Goal: Task Accomplishment & Management: Complete application form

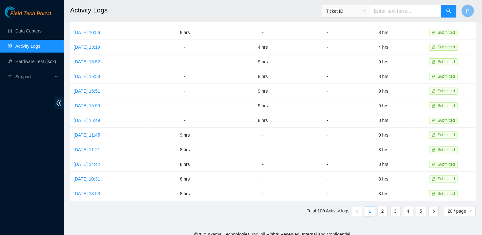
scroll to position [157, 0]
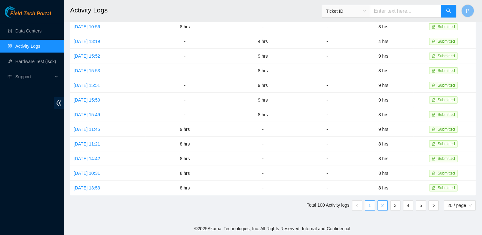
click at [381, 204] on link "2" at bounding box center [383, 206] width 10 height 10
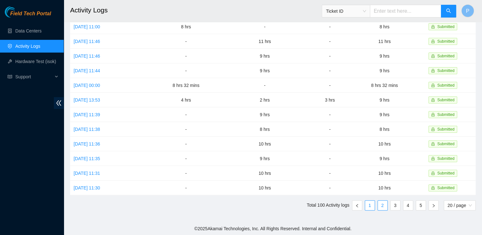
click at [370, 205] on link "1" at bounding box center [370, 206] width 10 height 10
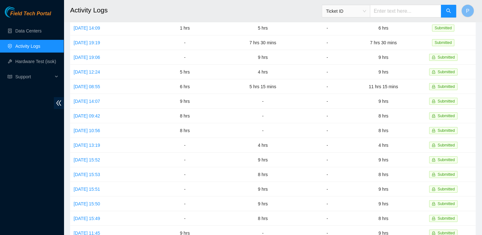
scroll to position [53, 0]
click at [246, 12] on h2 "Activity Logs" at bounding box center [234, 10] width 328 height 20
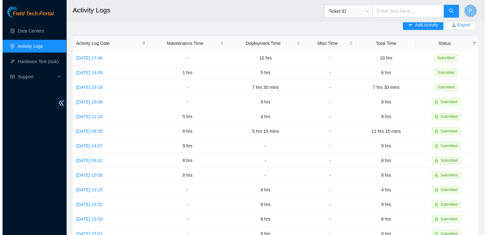
scroll to position [0, 0]
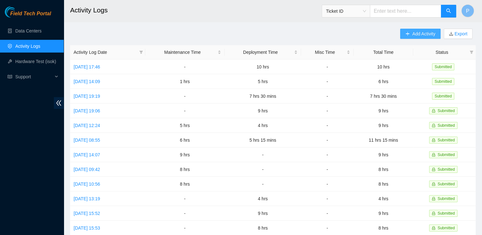
click at [414, 37] on span "Add Activity" at bounding box center [423, 33] width 23 height 7
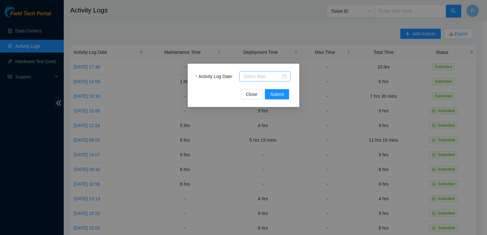
click at [282, 77] on div at bounding box center [264, 76] width 43 height 7
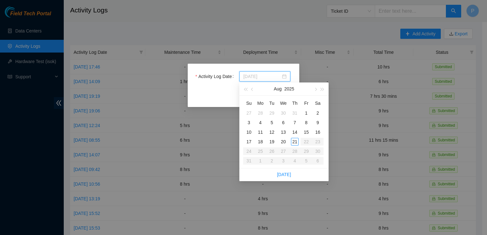
type input "[DATE]"
click at [269, 142] on div "19" at bounding box center [272, 142] width 8 height 8
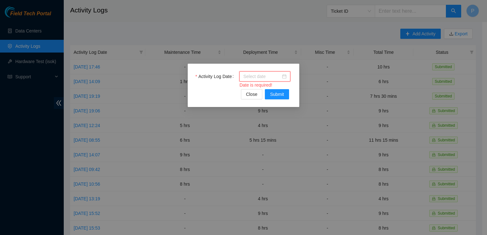
click at [282, 77] on div at bounding box center [264, 76] width 43 height 7
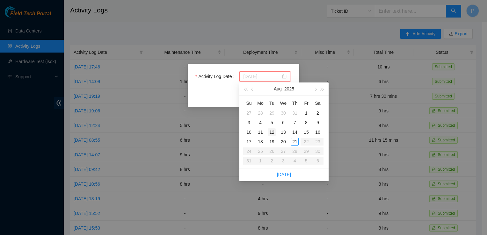
type input "[DATE]"
click at [272, 131] on div "12" at bounding box center [272, 132] width 8 height 8
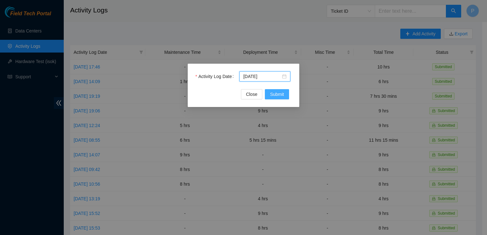
click at [276, 92] on span "Submit" at bounding box center [277, 94] width 14 height 7
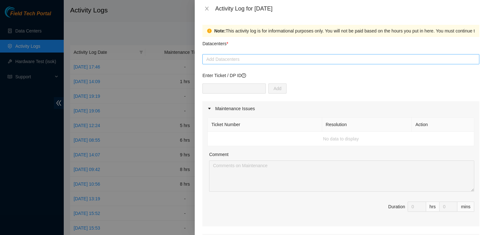
click at [232, 56] on div at bounding box center [341, 59] width 274 height 8
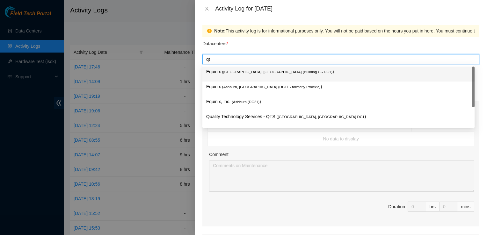
type input "qts"
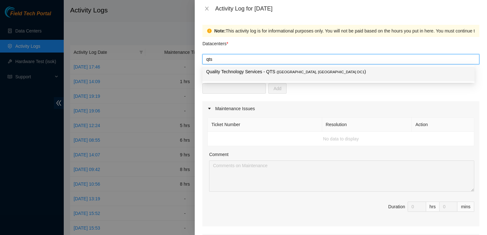
click at [229, 71] on p "Quality Technology Services - QTS ( [GEOGRAPHIC_DATA], [GEOGRAPHIC_DATA] DC1 )" at bounding box center [338, 71] width 264 height 7
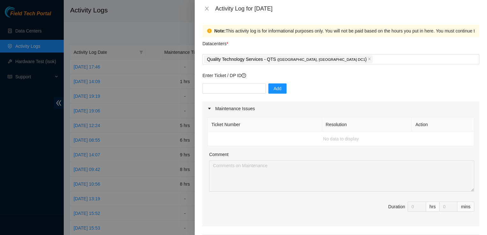
click at [236, 81] on div "Enter Ticket / DP ID Add" at bounding box center [340, 86] width 277 height 29
click at [236, 83] on div "Enter Ticket / DP ID Add" at bounding box center [340, 86] width 277 height 29
click at [234, 92] on input "text" at bounding box center [233, 88] width 63 height 10
paste input "DP83145"
type input "DP83145"
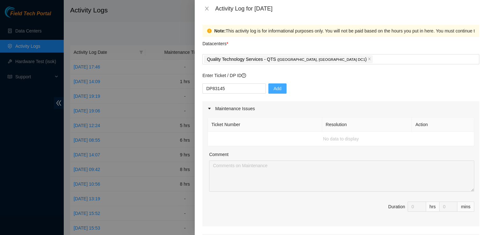
click at [268, 89] on button "Add" at bounding box center [277, 88] width 18 height 10
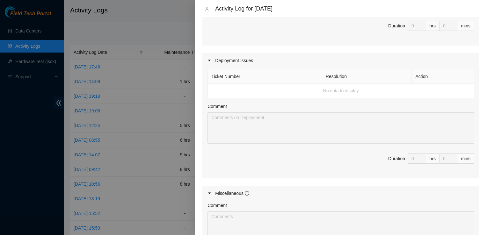
scroll to position [184, 0]
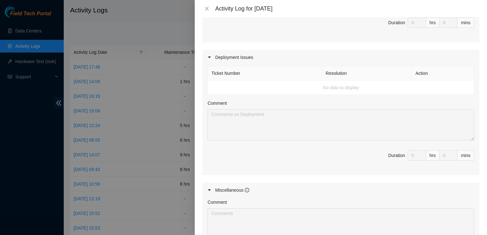
click at [283, 107] on div "Comment" at bounding box center [340, 105] width 267 height 10
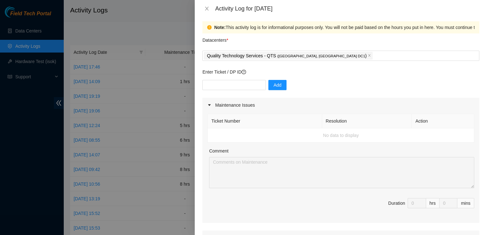
scroll to position [0, 0]
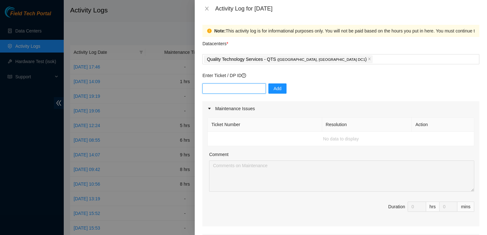
click at [240, 87] on input "text" at bounding box center [233, 88] width 63 height 10
paste input "DP83145"
type input "DP83145"
click at [273, 87] on span "Add" at bounding box center [277, 88] width 8 height 7
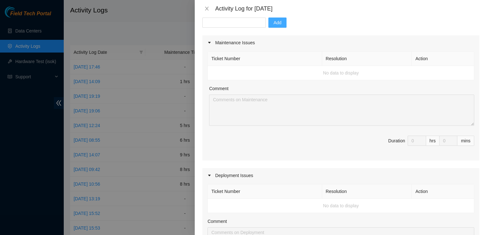
scroll to position [82, 0]
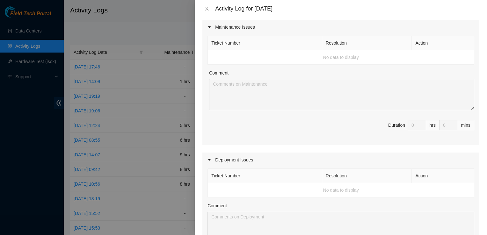
drag, startPoint x: 410, startPoint y: 123, endPoint x: 412, endPoint y: 133, distance: 9.7
click at [412, 133] on span "Duration 0 hrs 0 mins" at bounding box center [340, 129] width 267 height 18
click at [393, 129] on span "Duration 0 hrs 0 mins" at bounding box center [340, 129] width 267 height 18
click at [303, 45] on th "Ticket Number" at bounding box center [265, 43] width 114 height 14
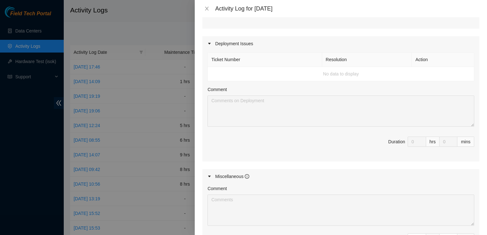
scroll to position [205, 0]
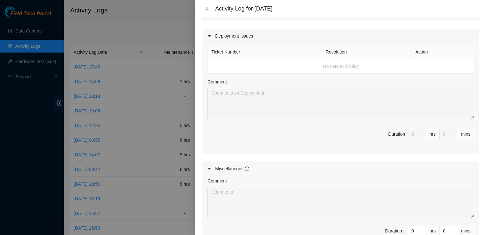
drag, startPoint x: 481, startPoint y: 126, endPoint x: 485, endPoint y: 150, distance: 24.1
click at [485, 150] on div "Note: This activity log is for informational purposes only. You will not be pai…" at bounding box center [341, 126] width 292 height 218
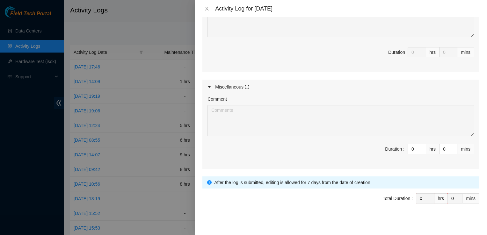
scroll to position [289, 0]
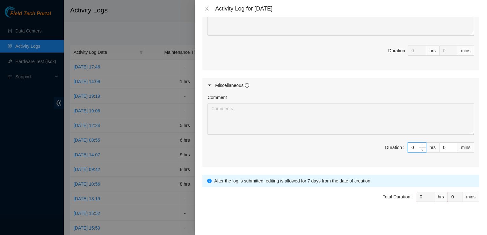
click at [413, 151] on input "0" at bounding box center [417, 148] width 18 height 10
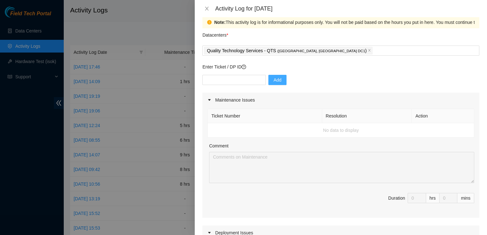
scroll to position [5, 0]
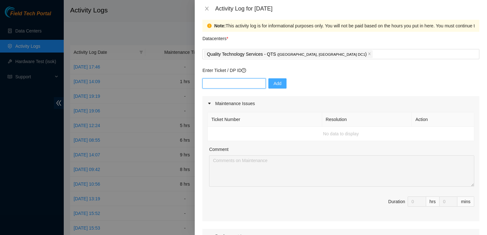
click at [236, 84] on input "text" at bounding box center [233, 83] width 63 height 10
paste input "DP83145"
click at [210, 83] on input "DP83145" at bounding box center [233, 83] width 63 height 10
drag, startPoint x: 211, startPoint y: 83, endPoint x: 184, endPoint y: 86, distance: 26.6
click at [184, 86] on div "Activity Log for [DATE] Note: This activity log is for informational purposes o…" at bounding box center [243, 117] width 487 height 235
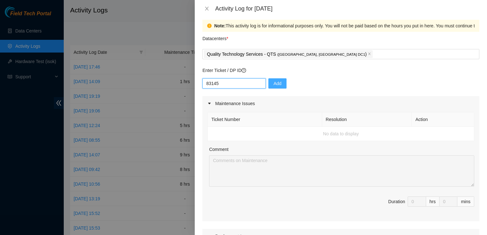
type input "83145"
click at [273, 83] on span "Add" at bounding box center [277, 83] width 8 height 7
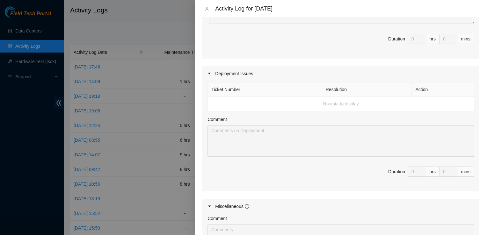
scroll to position [289, 0]
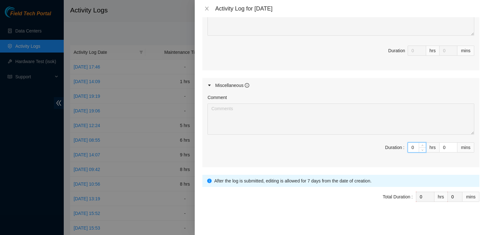
click at [408, 145] on input "0" at bounding box center [417, 148] width 18 height 10
type input "8"
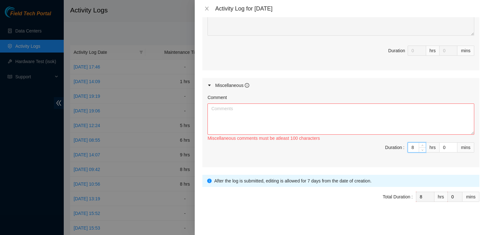
type input "8"
click at [367, 111] on textarea "Comment" at bounding box center [340, 119] width 267 height 31
click at [367, 111] on textarea "W" at bounding box center [340, 119] width 267 height 31
paste textarea "DP83145"
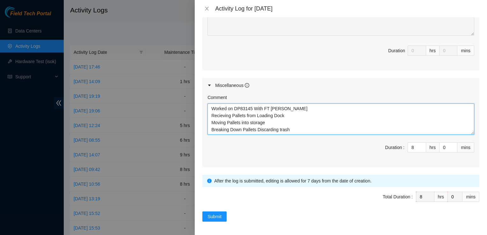
scroll to position [5, 0]
type textarea "Worked on DP83145 With FT [PERSON_NAME] Recieving Pallets from Loading Dock Mov…"
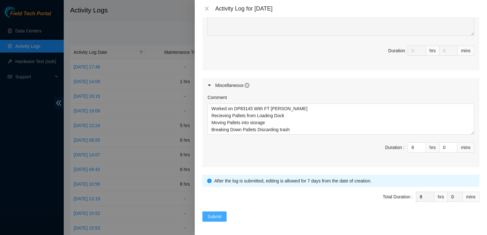
click at [222, 212] on button "Submit" at bounding box center [214, 217] width 24 height 10
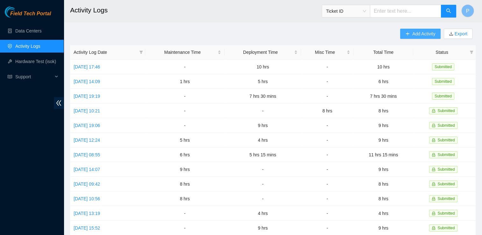
click at [417, 39] on button "Add Activity" at bounding box center [420, 34] width 40 height 10
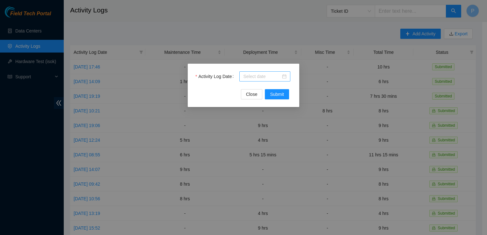
click at [284, 79] on div at bounding box center [264, 76] width 43 height 7
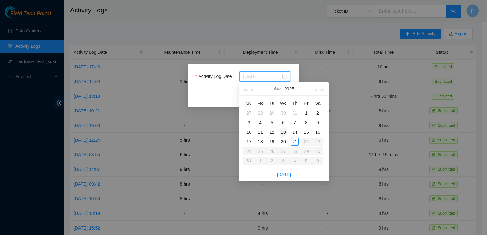
type input "[DATE]"
click at [281, 132] on div "13" at bounding box center [283, 132] width 8 height 8
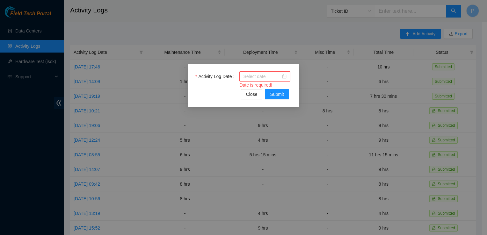
click at [283, 77] on div at bounding box center [264, 76] width 43 height 7
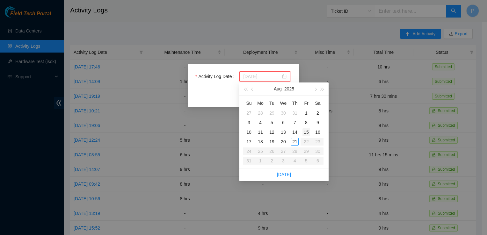
type input "[DATE]"
click at [249, 141] on div "17" at bounding box center [249, 142] width 8 height 8
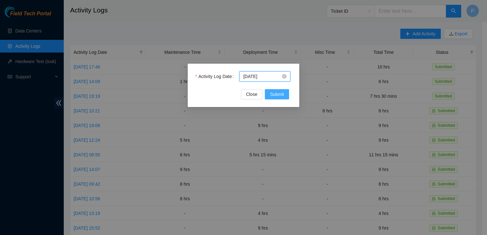
click at [271, 96] on span "Submit" at bounding box center [277, 94] width 14 height 7
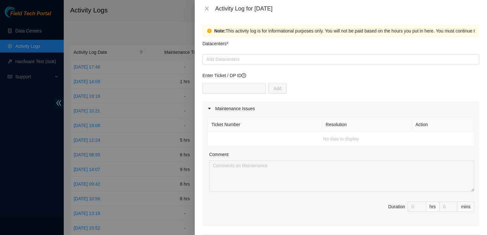
click at [248, 132] on td "No data to display" at bounding box center [341, 139] width 266 height 14
click at [230, 123] on th "Ticket Number" at bounding box center [265, 125] width 114 height 14
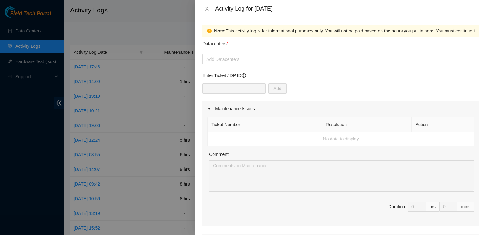
click at [236, 123] on th "Ticket Number" at bounding box center [265, 125] width 114 height 14
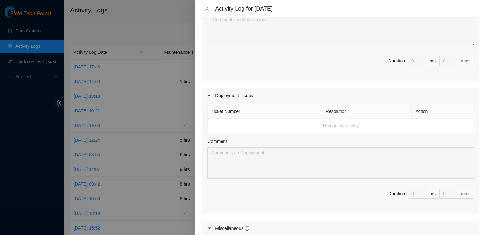
scroll to position [145, 0]
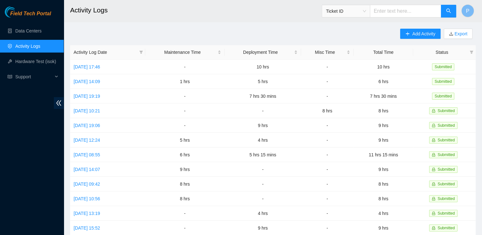
click at [418, 41] on div "Add Activity Export" at bounding box center [437, 37] width 75 height 17
click at [417, 40] on div "Add Activity Export" at bounding box center [437, 37] width 75 height 17
click at [411, 32] on button "Add Activity" at bounding box center [420, 34] width 40 height 10
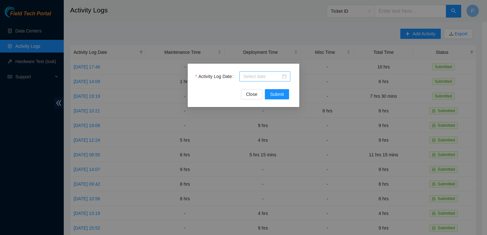
click at [283, 78] on div at bounding box center [264, 76] width 43 height 7
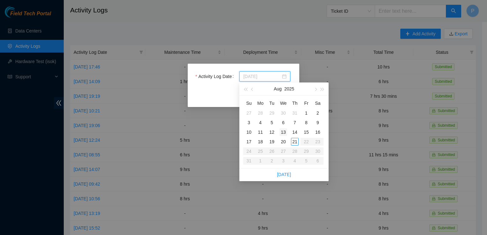
type input "[DATE]"
click at [285, 131] on div "13" at bounding box center [283, 132] width 8 height 8
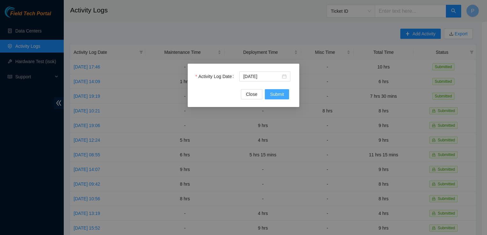
click at [283, 90] on button "Submit" at bounding box center [277, 94] width 24 height 10
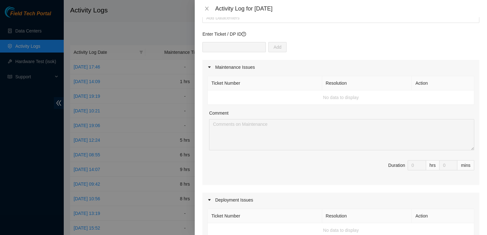
scroll to position [0, 0]
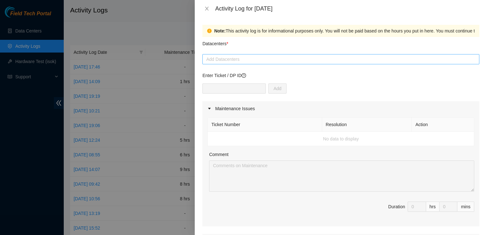
click at [240, 61] on div at bounding box center [341, 59] width 274 height 8
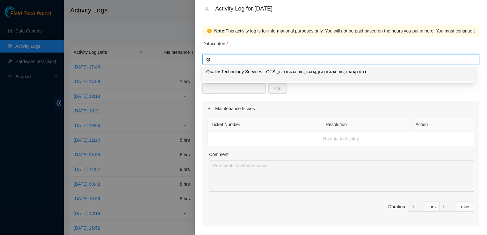
type input "qts"
click at [324, 76] on div "Quality Technology Services - QTS ( [GEOGRAPHIC_DATA], [GEOGRAPHIC_DATA] DC1 )" at bounding box center [338, 74] width 264 height 12
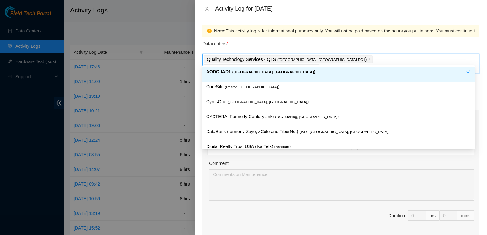
click at [317, 67] on icon "close" at bounding box center [316, 68] width 2 height 2
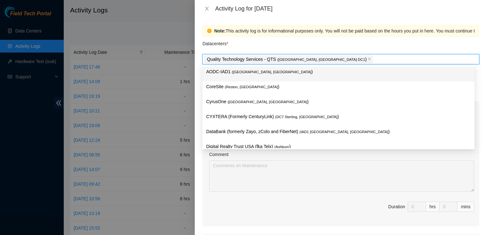
click at [406, 34] on div "Note: This activity log is for informational purposes only. You will not be pai…" at bounding box center [412, 30] width 396 height 7
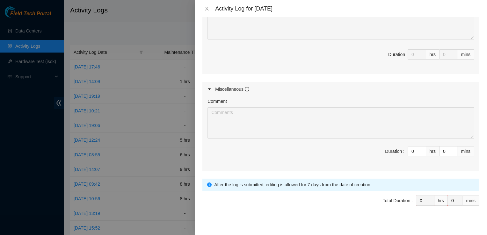
scroll to position [289, 0]
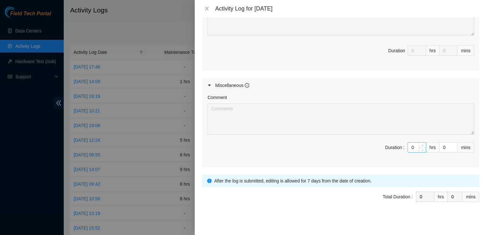
click at [408, 144] on input "0" at bounding box center [417, 148] width 18 height 10
type input "8"
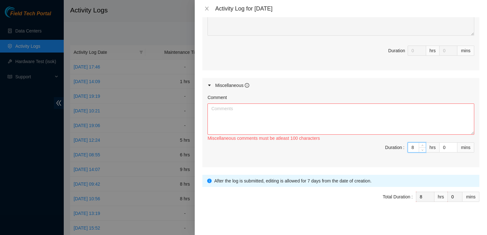
type input "8"
click at [315, 129] on textarea "Comment" at bounding box center [340, 119] width 267 height 31
paste textarea "DP83145"
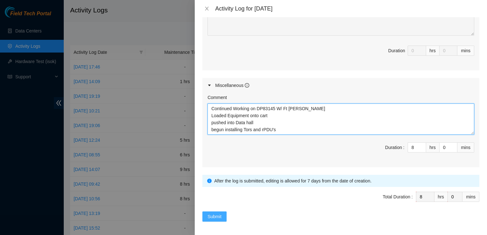
type textarea "Continued Working on DP83145 W/ Ft [PERSON_NAME] Loaded Equipment onto cart pus…"
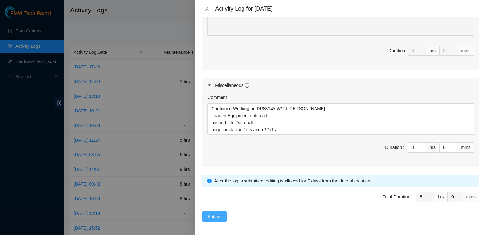
click at [215, 217] on span "Submit" at bounding box center [214, 216] width 14 height 7
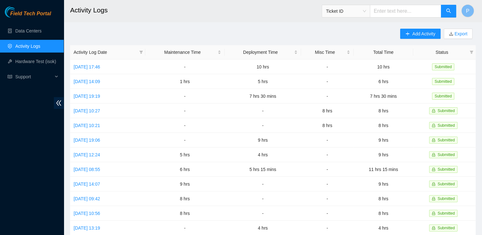
click at [289, 20] on h2 "Activity Logs" at bounding box center [234, 10] width 328 height 20
click at [408, 33] on icon "plus" at bounding box center [407, 34] width 4 height 4
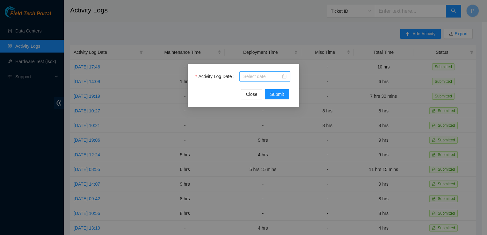
click at [284, 77] on div at bounding box center [264, 76] width 43 height 7
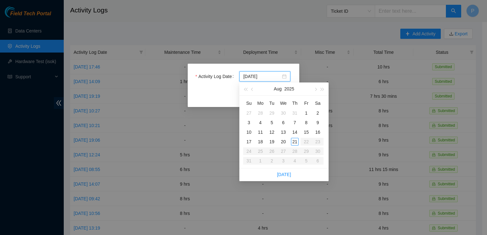
type input "[DATE]"
click at [293, 132] on div "14" at bounding box center [295, 132] width 8 height 8
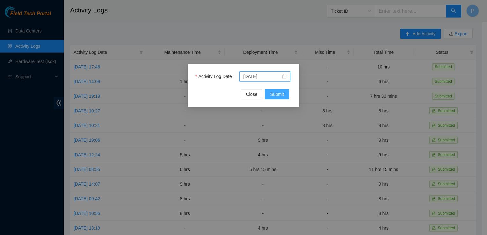
click at [277, 92] on span "Submit" at bounding box center [277, 94] width 14 height 7
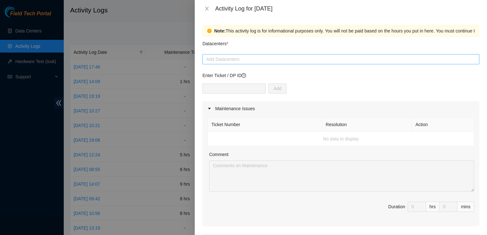
click at [243, 59] on div at bounding box center [341, 59] width 274 height 8
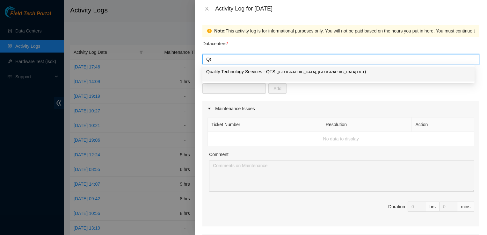
type input "Qts"
click at [246, 73] on p "Quality Technology Services - QTS ( [GEOGRAPHIC_DATA], [GEOGRAPHIC_DATA] DC1 )" at bounding box center [338, 71] width 264 height 7
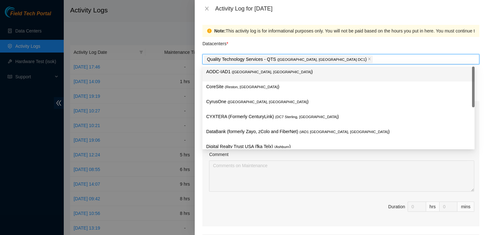
click at [470, 37] on div "Datacenters *" at bounding box center [340, 45] width 277 height 17
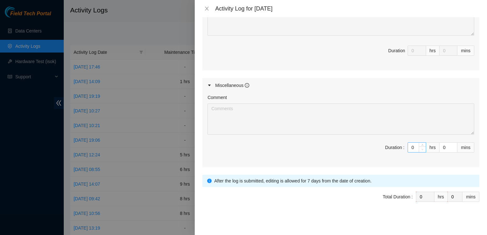
click at [419, 148] on span "Decrease Value" at bounding box center [422, 150] width 7 height 6
click at [411, 147] on input "0" at bounding box center [417, 148] width 18 height 10
type input "8"
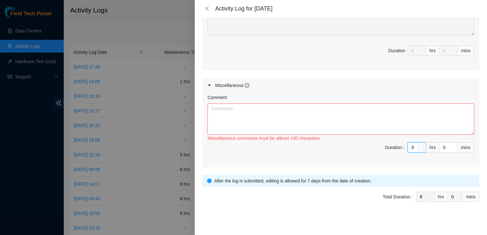
type input "8"
click at [363, 126] on textarea "Comment" at bounding box center [340, 119] width 267 height 31
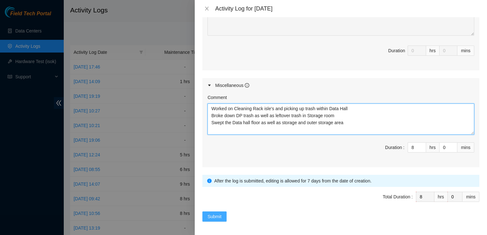
type textarea "Worked on Cleaning Rack isle's and picking up trash within Data Hall Broke down…"
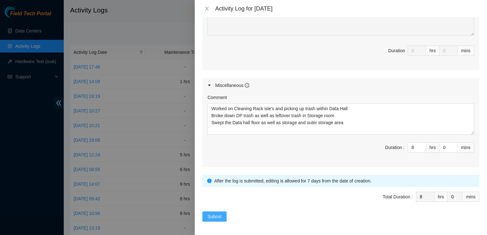
drag, startPoint x: 214, startPoint y: 218, endPoint x: 223, endPoint y: 199, distance: 20.4
click at [215, 215] on span "Submit" at bounding box center [214, 216] width 14 height 7
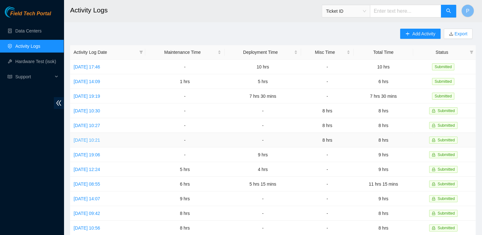
click at [100, 140] on link "[DATE] 10:21" at bounding box center [87, 140] width 26 height 5
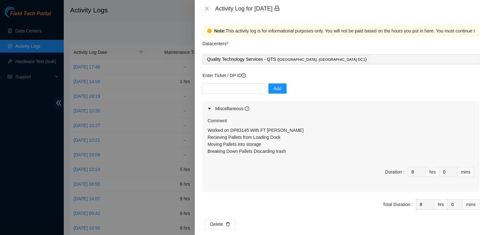
scroll to position [9, 0]
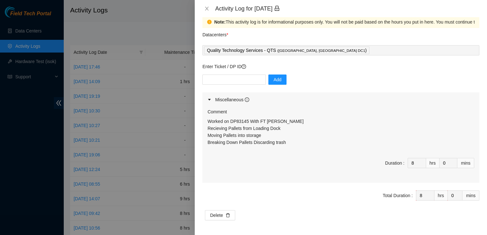
drag, startPoint x: 333, startPoint y: 102, endPoint x: 295, endPoint y: 102, distance: 37.9
click at [295, 102] on div "Miscellaneous" at bounding box center [340, 99] width 277 height 15
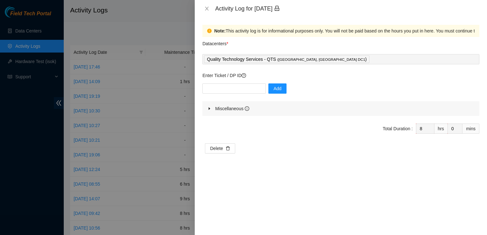
click at [295, 102] on div "Miscellaneous" at bounding box center [340, 108] width 277 height 15
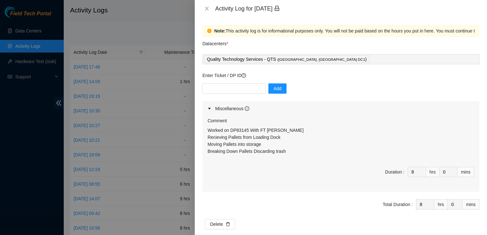
click at [212, 11] on div "Activity Log for [DATE]" at bounding box center [340, 8] width 277 height 7
click at [208, 10] on icon "close" at bounding box center [206, 8] width 5 height 5
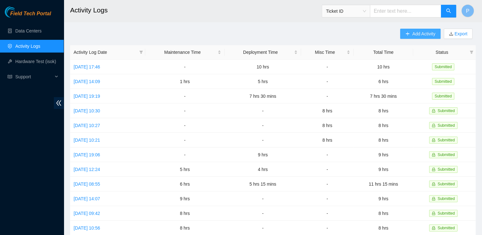
click at [402, 35] on button "Add Activity" at bounding box center [420, 34] width 40 height 10
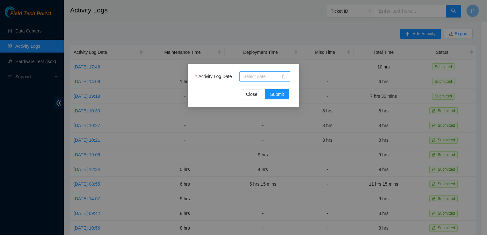
click at [283, 76] on div at bounding box center [264, 76] width 43 height 7
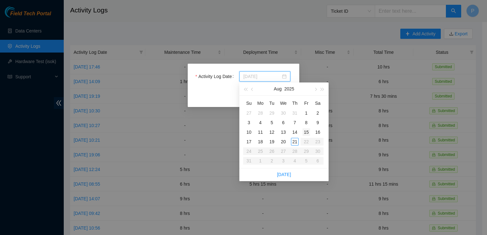
type input "[DATE]"
click at [306, 133] on div "15" at bounding box center [306, 132] width 8 height 8
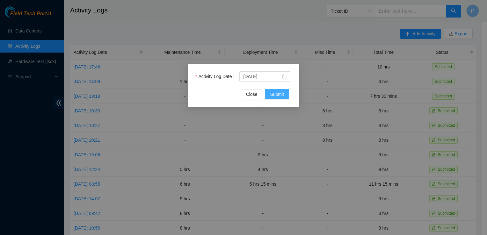
click at [276, 97] on span "Submit" at bounding box center [277, 94] width 14 height 7
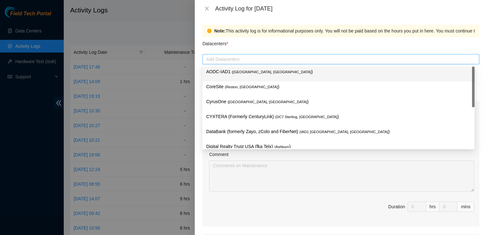
click at [241, 62] on div at bounding box center [341, 59] width 274 height 8
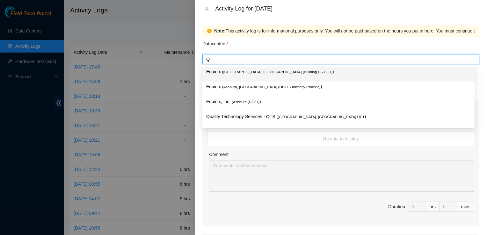
type input "QTS"
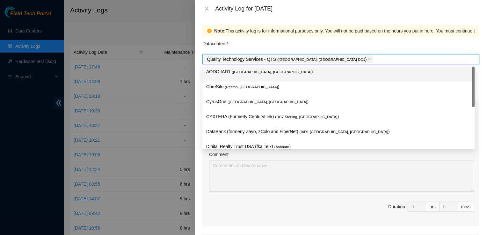
click at [256, 44] on div "Datacenters *" at bounding box center [340, 45] width 277 height 17
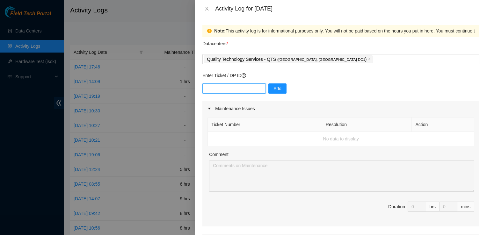
click at [229, 91] on input "text" at bounding box center [233, 88] width 63 height 10
click at [234, 89] on input "text" at bounding box center [233, 88] width 63 height 10
paste input "If you get a moment, we got some feedback re: DP77104 G-R29: "Could you please …"
type input "If you get a moment, we got some feedback re: DP77104 G-R29: "Could you please …"
click at [235, 89] on input "text" at bounding box center [233, 88] width 63 height 10
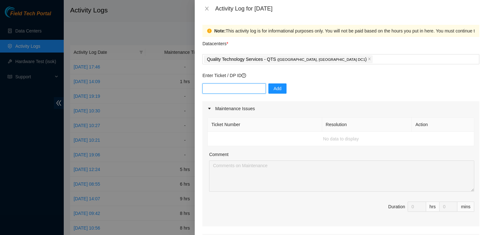
type input "DP83143"
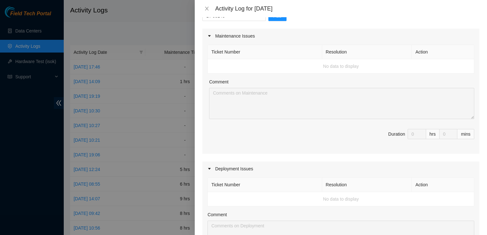
scroll to position [18, 0]
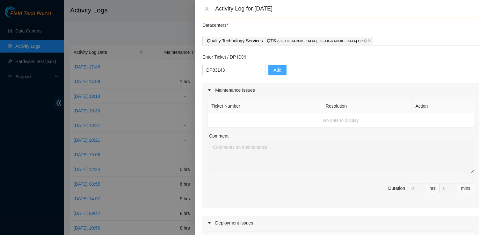
click at [273, 73] on span "Add" at bounding box center [277, 70] width 8 height 7
click at [261, 115] on table "Ticket Number Resolution Action No data to display" at bounding box center [341, 113] width 266 height 29
click at [261, 115] on td "No data to display" at bounding box center [341, 120] width 266 height 14
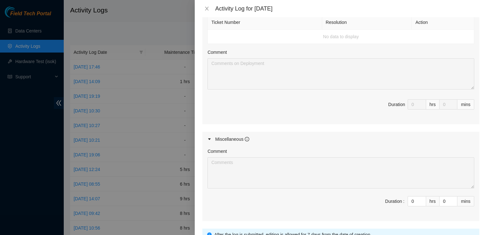
scroll to position [289, 0]
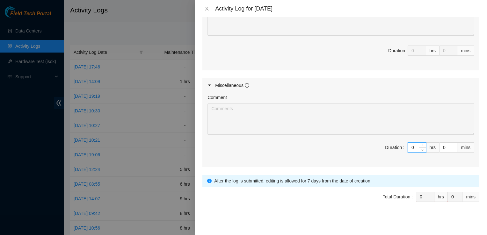
drag, startPoint x: 411, startPoint y: 148, endPoint x: 406, endPoint y: 151, distance: 5.9
click at [408, 151] on input "0" at bounding box center [417, 148] width 18 height 10
type input "8"
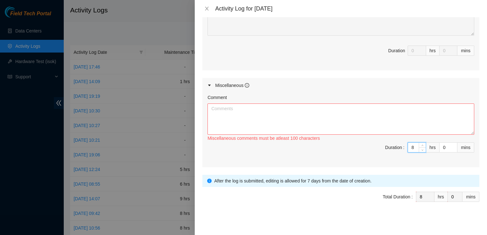
type input "8"
click at [395, 118] on textarea "Comment" at bounding box center [340, 119] width 267 height 31
type textarea "F"
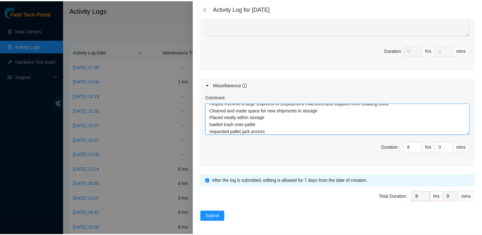
scroll to position [12, 0]
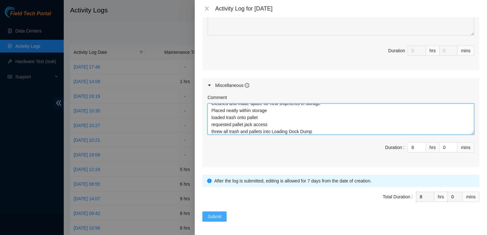
type textarea "Helped Recieve a large shipment of Deployment machines and supplies from Loadin…"
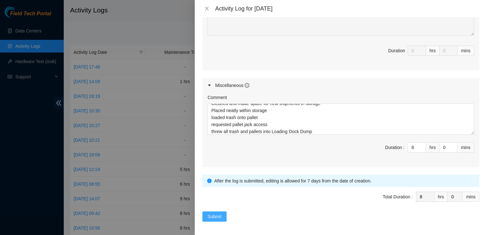
click at [212, 213] on span "Submit" at bounding box center [214, 216] width 14 height 7
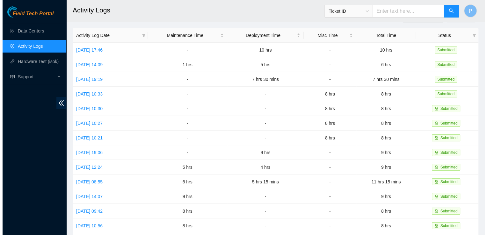
scroll to position [18, 0]
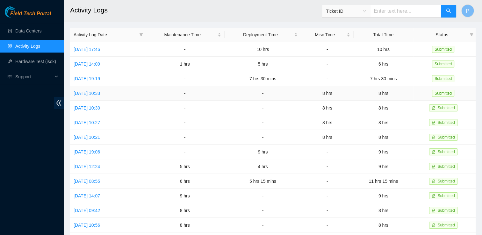
click at [107, 89] on td "[DATE] 10:33" at bounding box center [107, 93] width 75 height 15
click at [108, 90] on td "[DATE] 10:33" at bounding box center [107, 93] width 75 height 15
click at [100, 91] on link "[DATE] 10:33" at bounding box center [87, 93] width 26 height 5
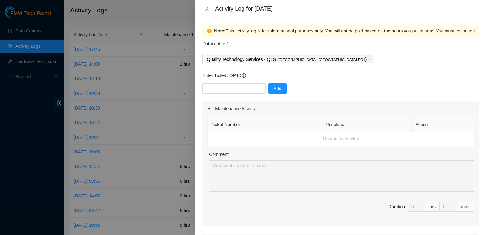
drag, startPoint x: 484, startPoint y: 16, endPoint x: 475, endPoint y: 78, distance: 62.1
click at [475, 78] on div "Activity Log for [DATE] Note: This activity log is for informational purposes o…" at bounding box center [341, 117] width 292 height 235
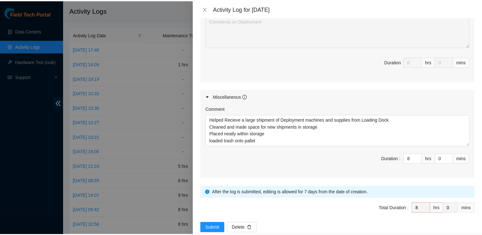
scroll to position [276, 0]
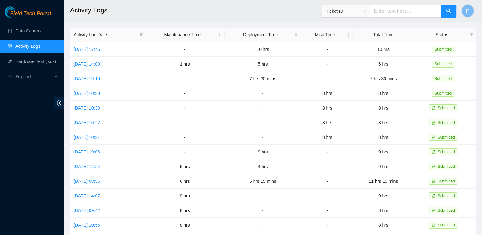
click at [234, 17] on h2 "Activity Logs" at bounding box center [234, 10] width 328 height 20
